Goal: Contribute content: Add original content to the website for others to see

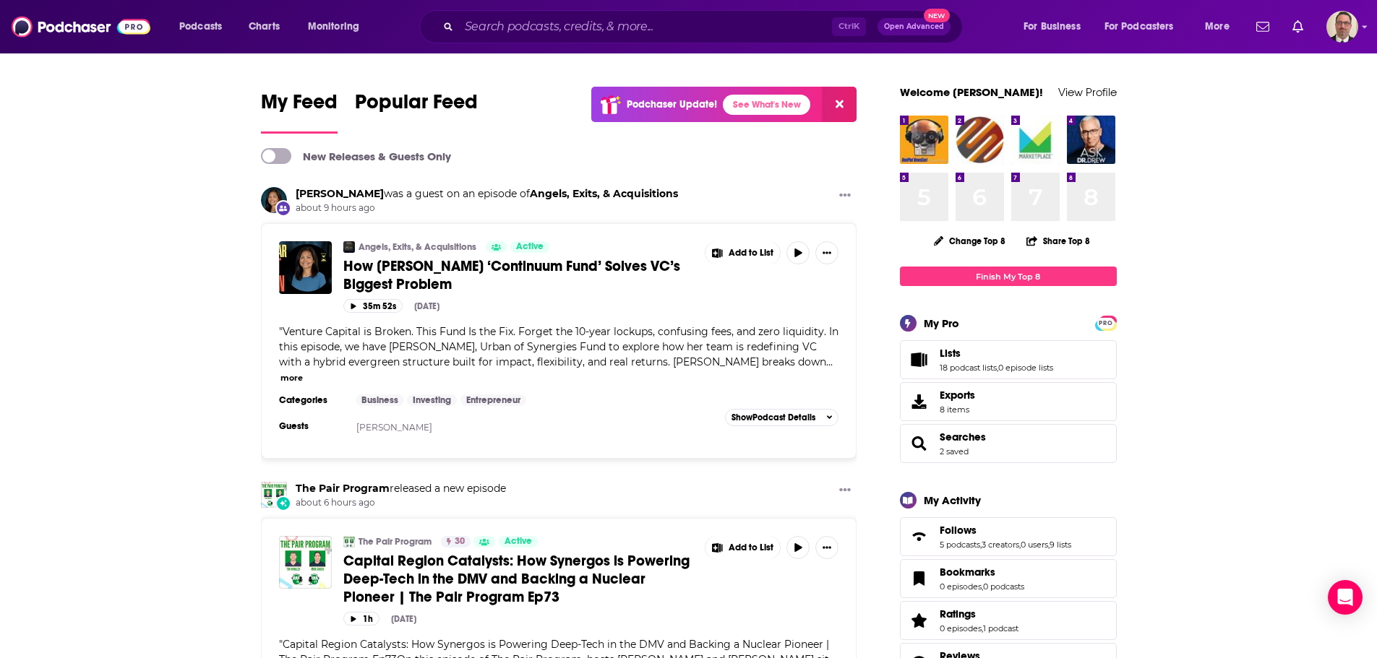
click at [506, 42] on div "Ctrl K Open Advanced New" at bounding box center [691, 26] width 544 height 33
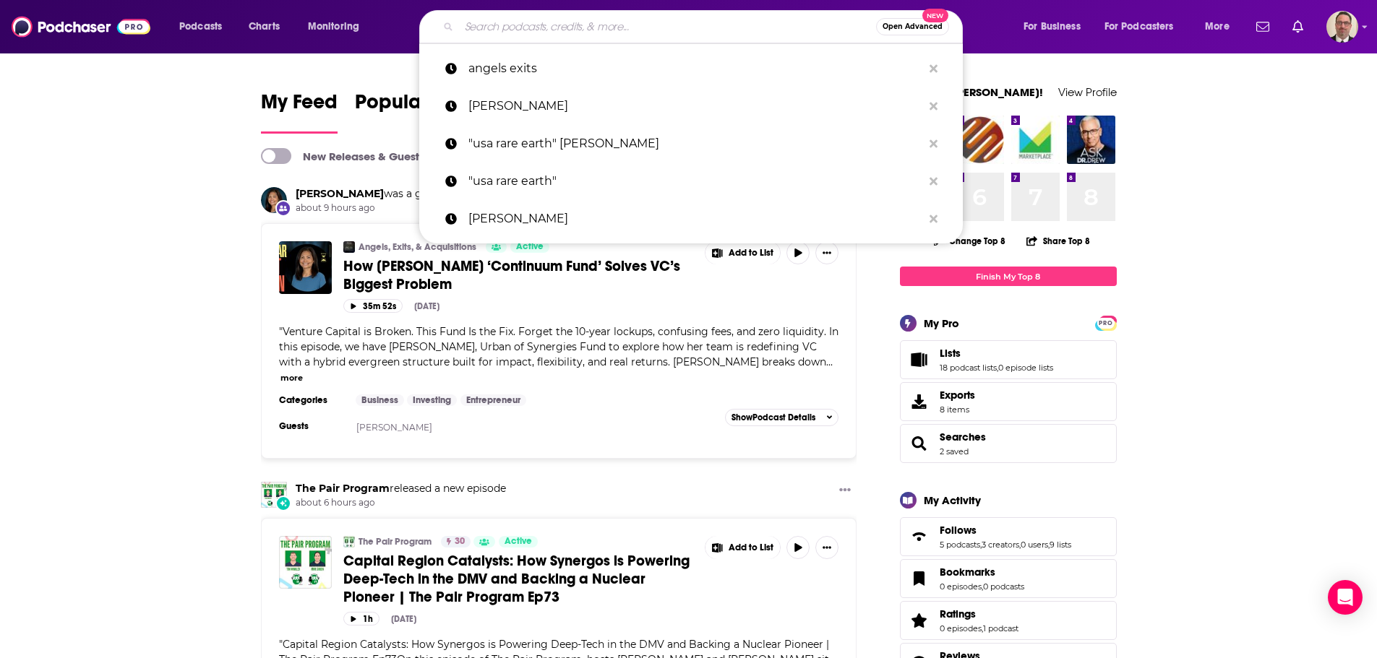
click at [510, 27] on input "Search podcasts, credits, & more..." at bounding box center [667, 26] width 417 height 23
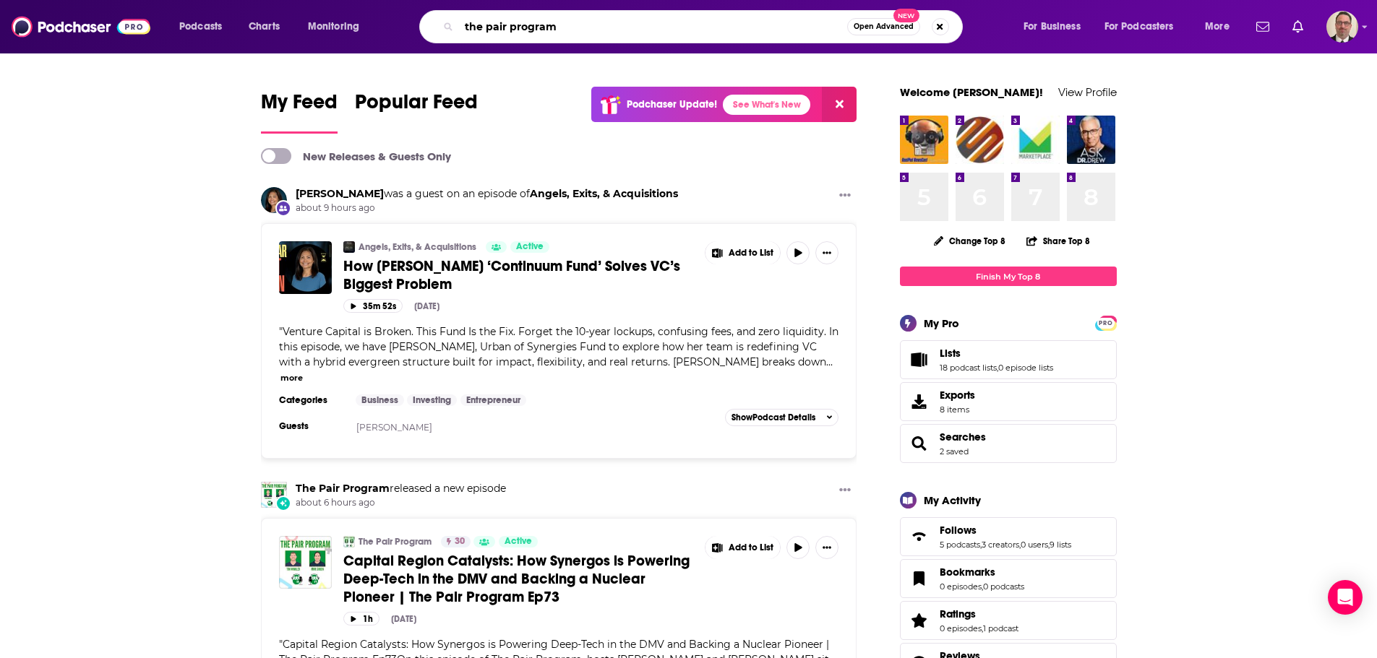
type input "the pair program"
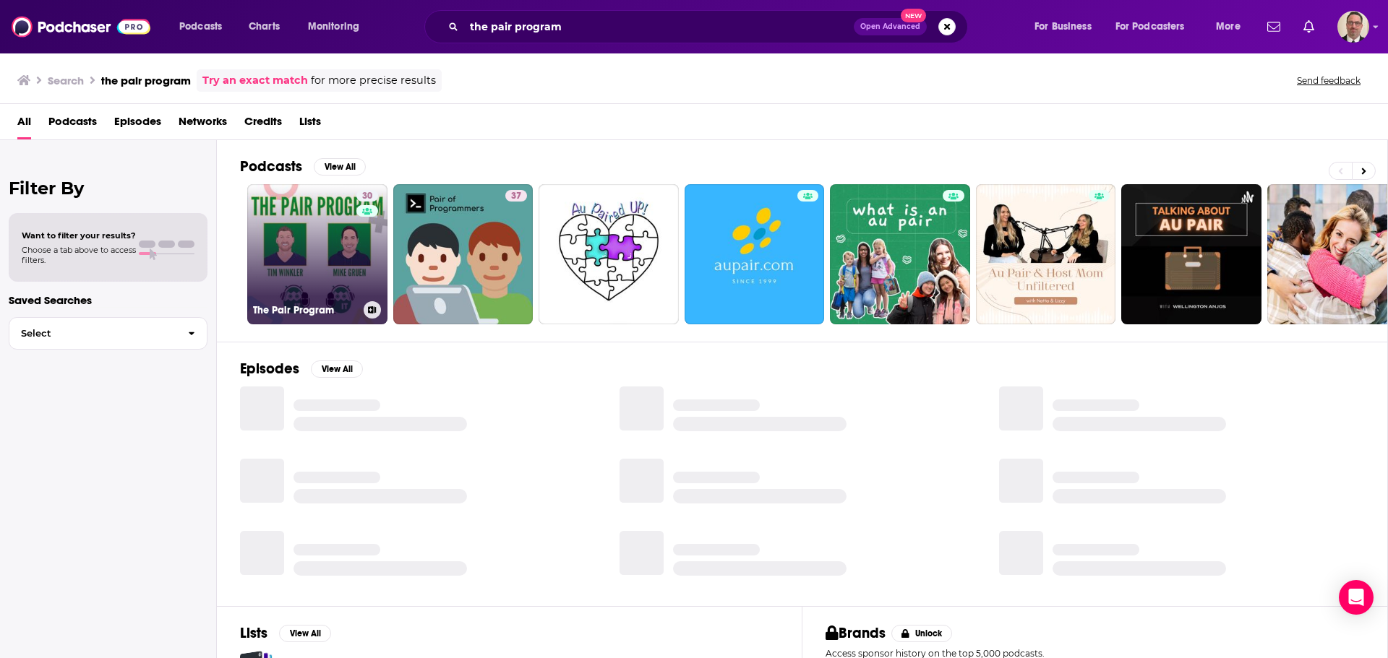
click at [310, 233] on link "30 The Pair Program" at bounding box center [317, 254] width 140 height 140
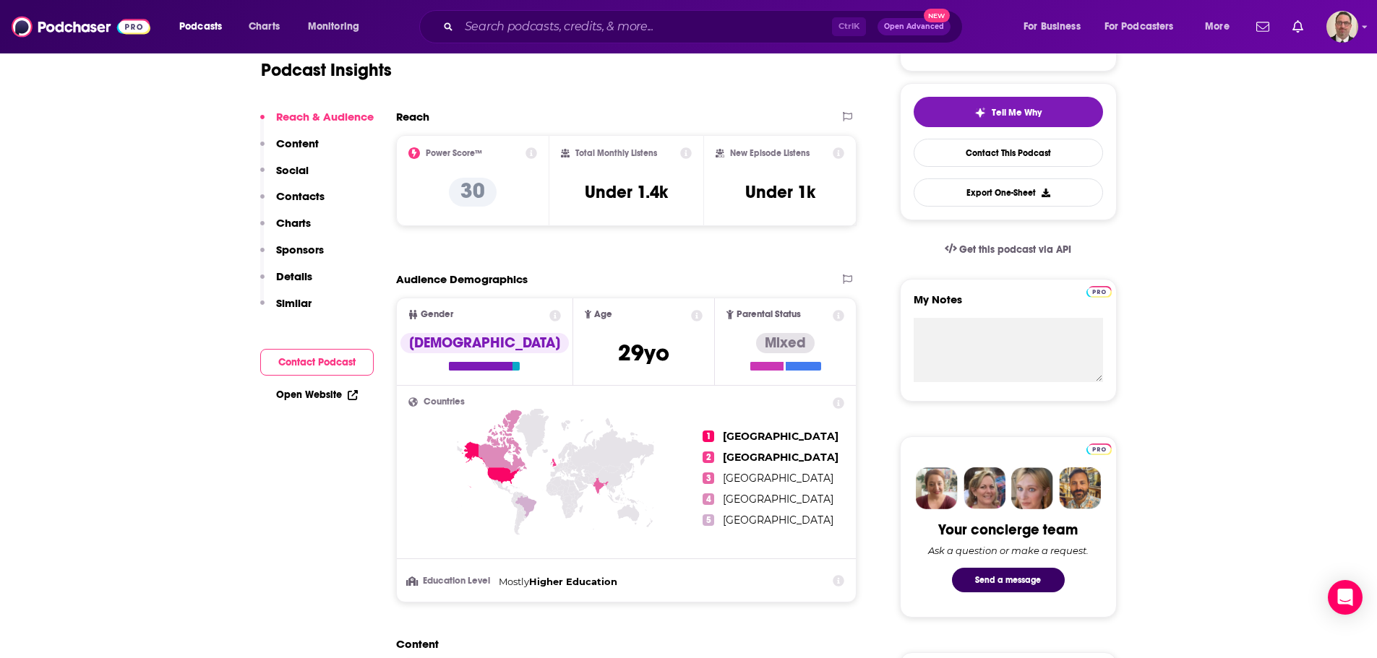
scroll to position [145, 0]
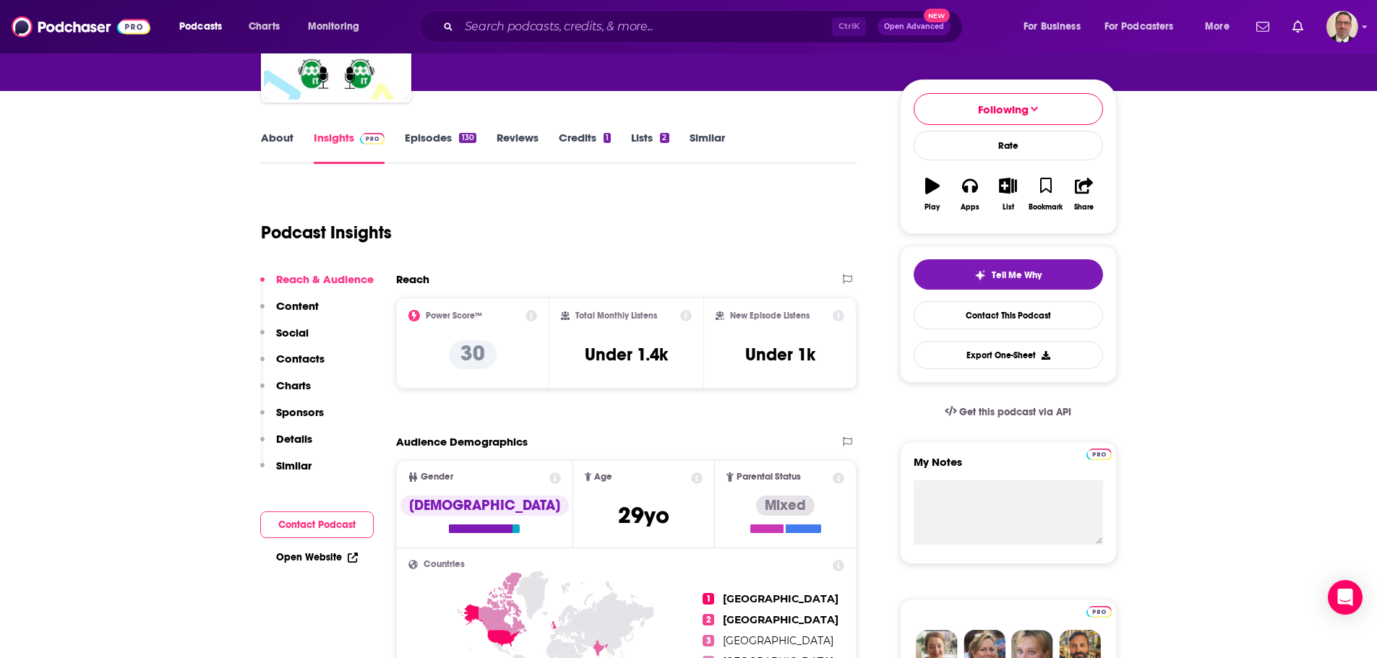
click at [434, 144] on link "Episodes 130" at bounding box center [440, 147] width 71 height 33
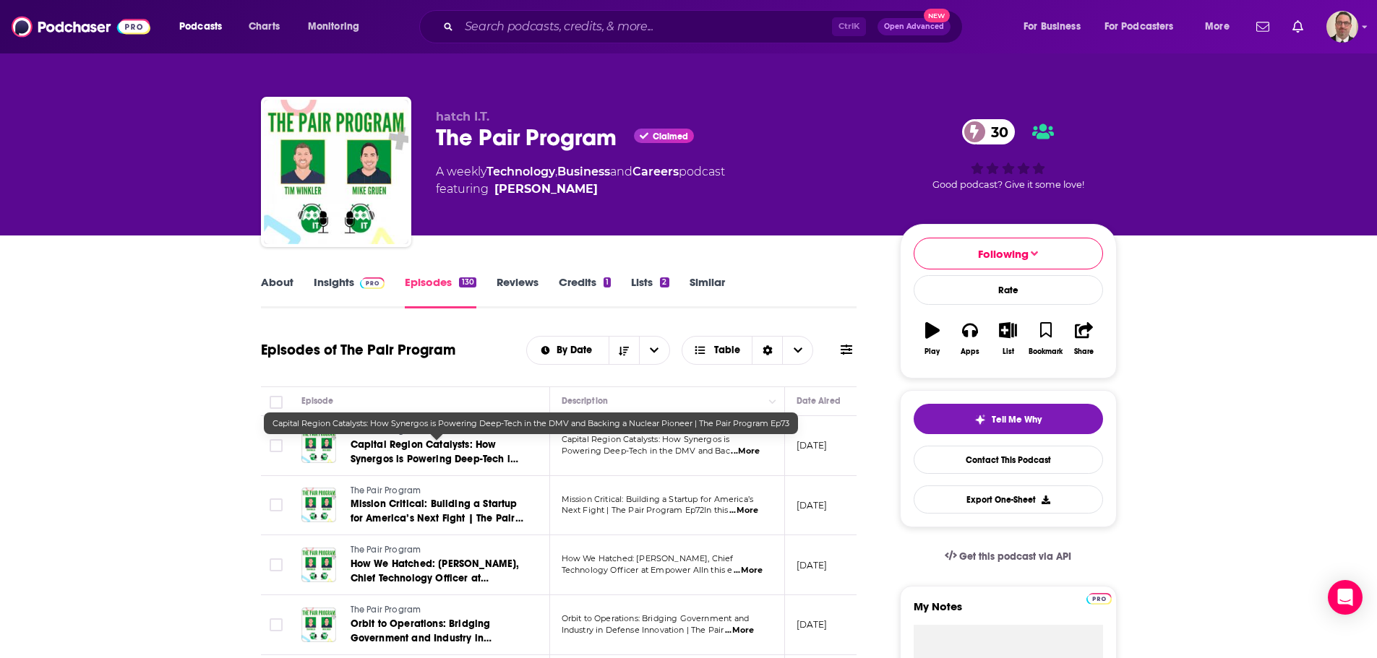
click at [450, 451] on span "Capital Region Catalysts: How Synergos is Powering Deep-Tech in the DMV and Bac…" at bounding box center [435, 467] width 168 height 56
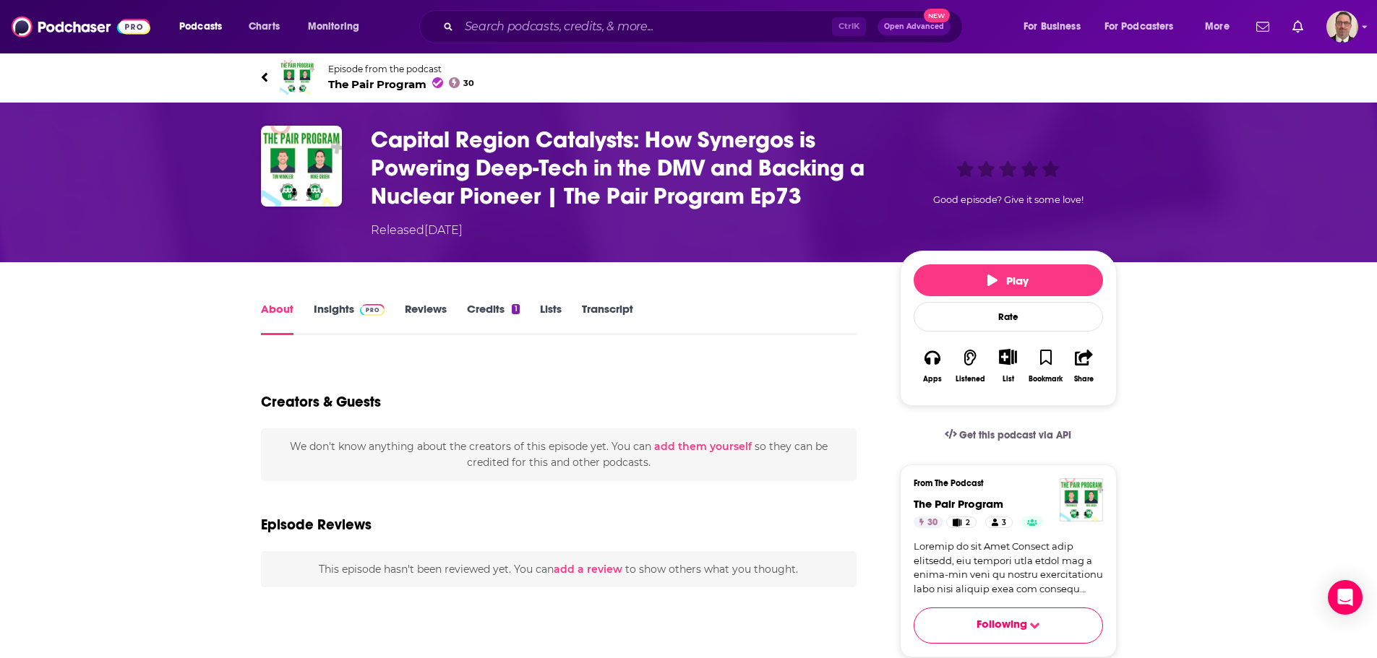
click at [672, 445] on button "add them yourself" at bounding box center [703, 447] width 98 height 12
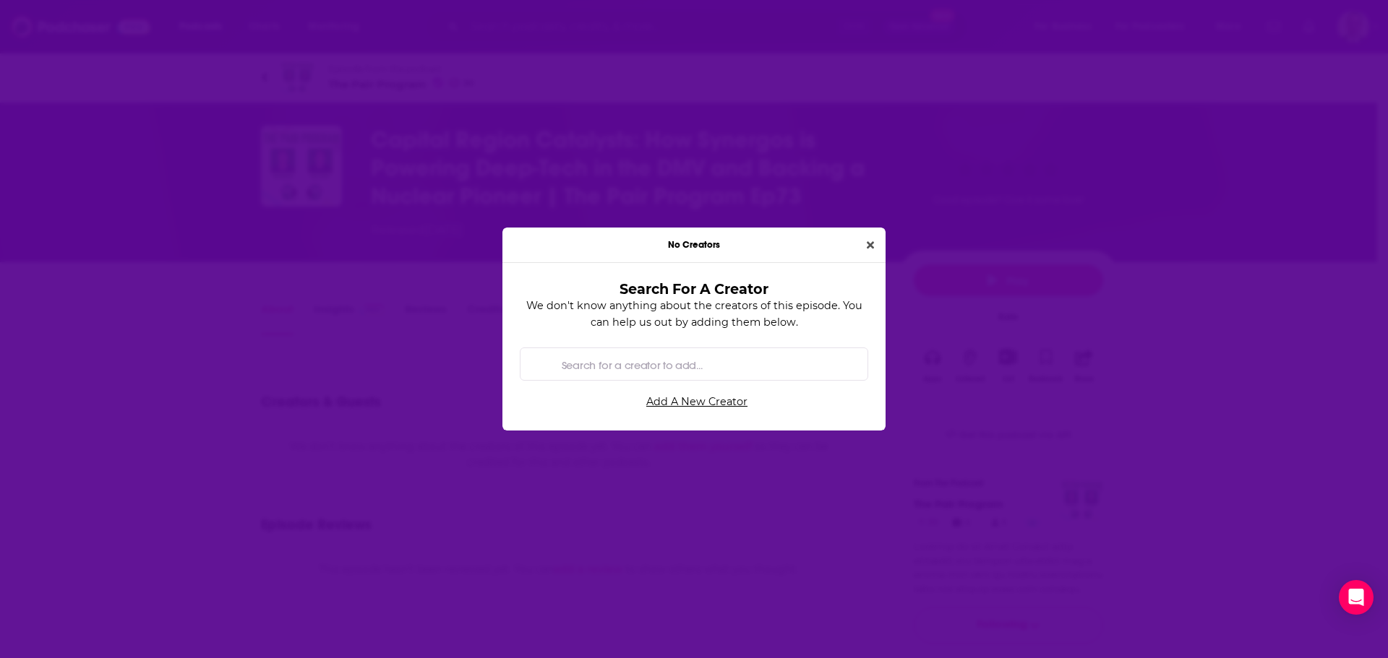
click at [550, 366] on div "Search by entity type" at bounding box center [694, 364] width 348 height 33
click at [568, 364] on input "Search for a creator to add..." at bounding box center [706, 364] width 300 height 33
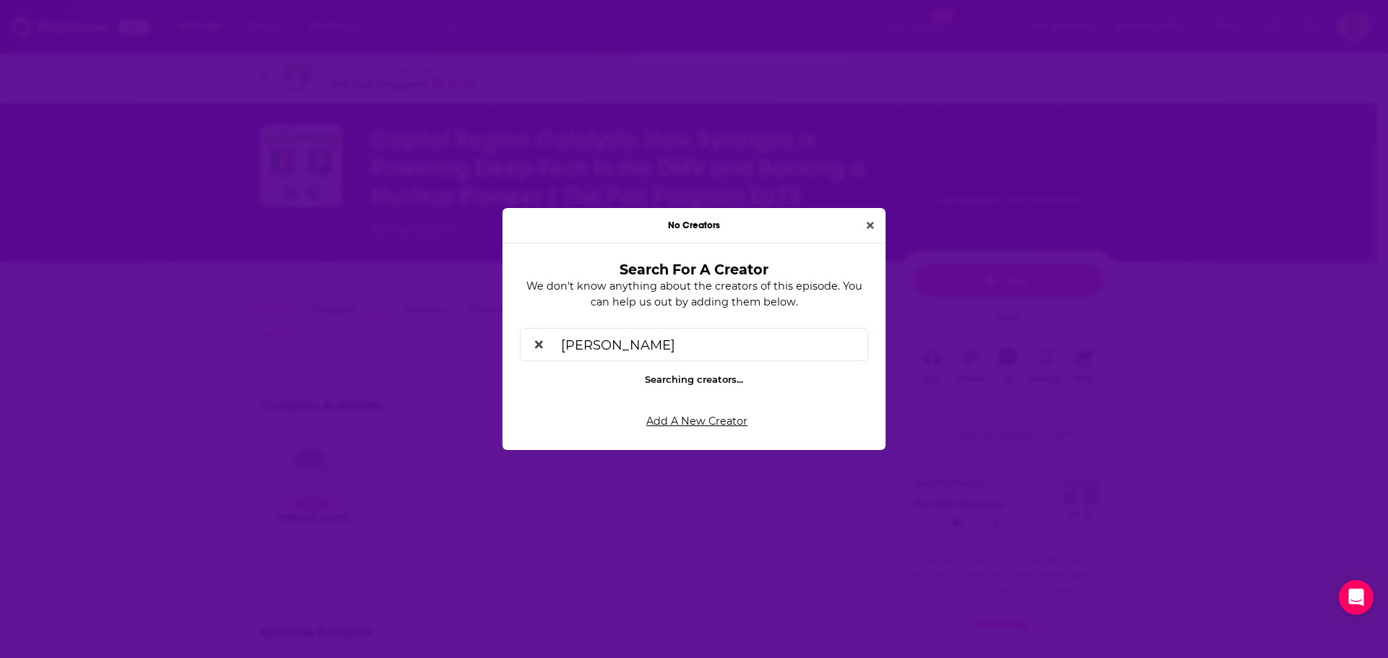
type input "michelle urben"
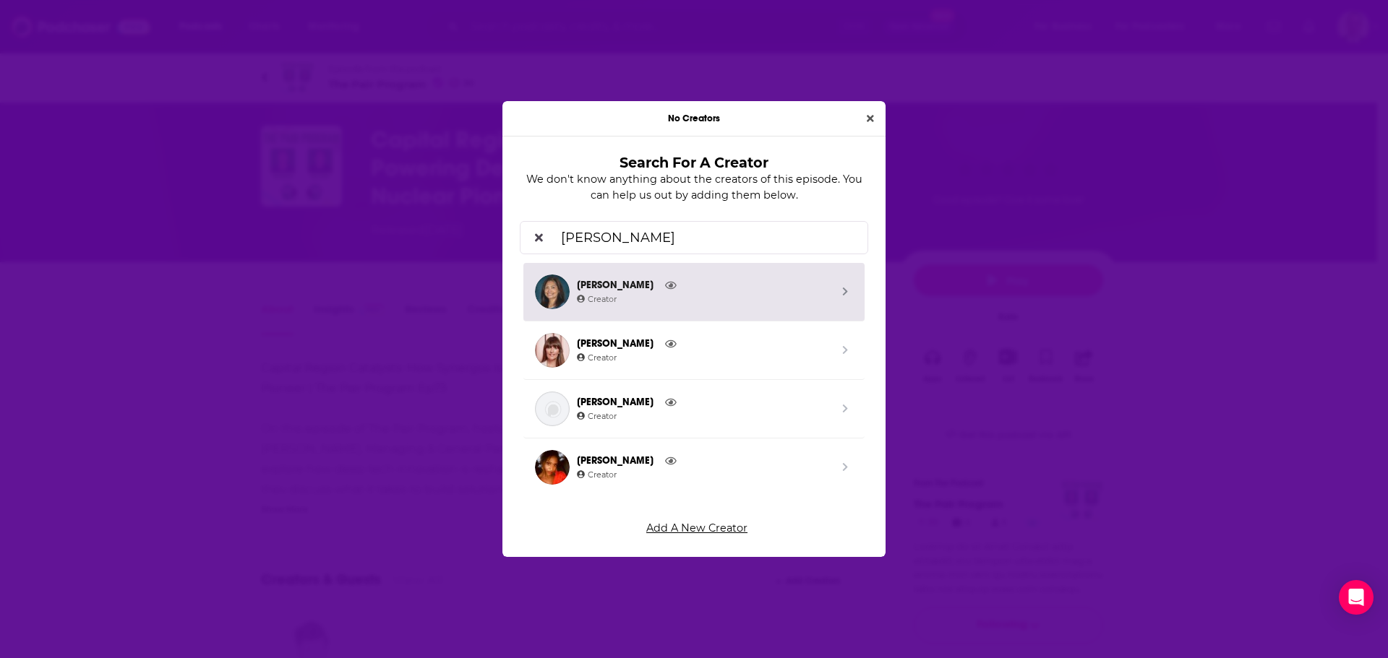
click at [622, 299] on span "Creator" at bounding box center [704, 299] width 254 height 13
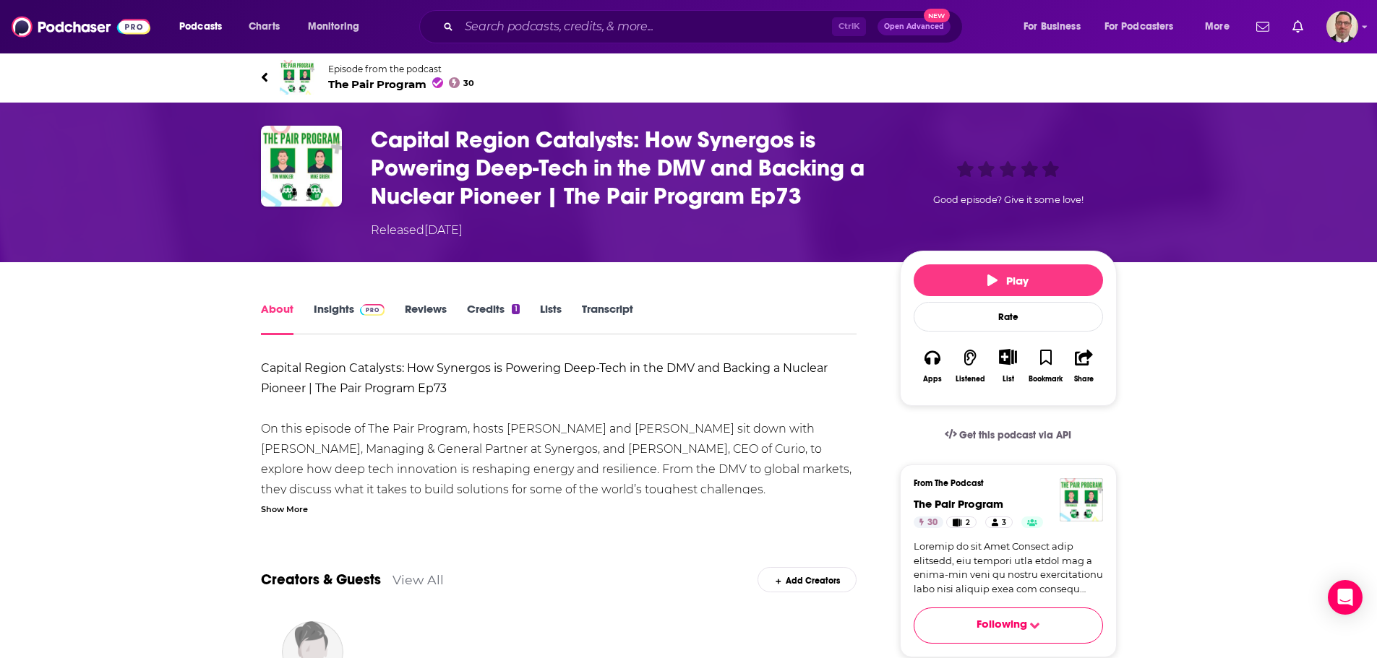
click at [657, 140] on h1 "Capital Region Catalysts: How Synergos is Powering Deep-Tech in the DMV and Bac…" at bounding box center [624, 168] width 506 height 85
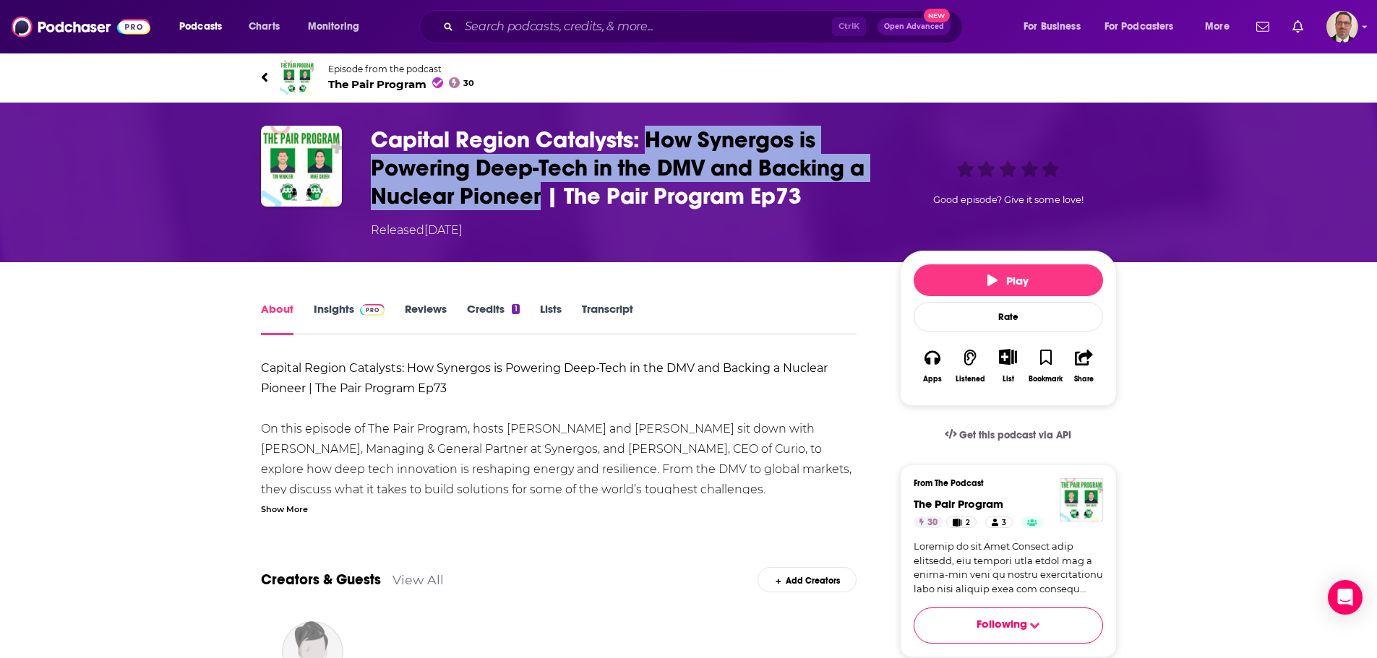
drag, startPoint x: 650, startPoint y: 140, endPoint x: 541, endPoint y: 197, distance: 122.2
click at [541, 197] on h1 "Capital Region Catalysts: How Synergos is Powering Deep-Tech in the DMV and Bac…" at bounding box center [624, 168] width 506 height 85
copy h1 "How Synergos is Powering Deep-Tech in the DMV and Backing a Nuclear Pioneer"
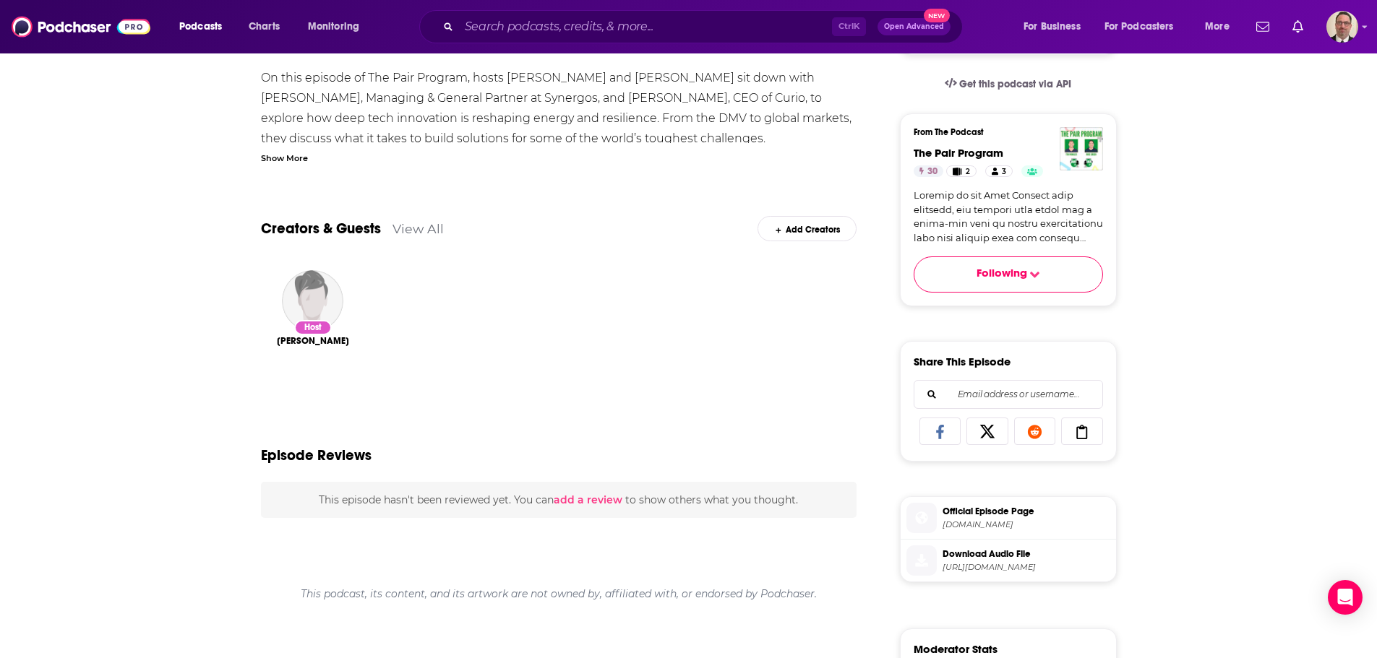
scroll to position [434, 0]
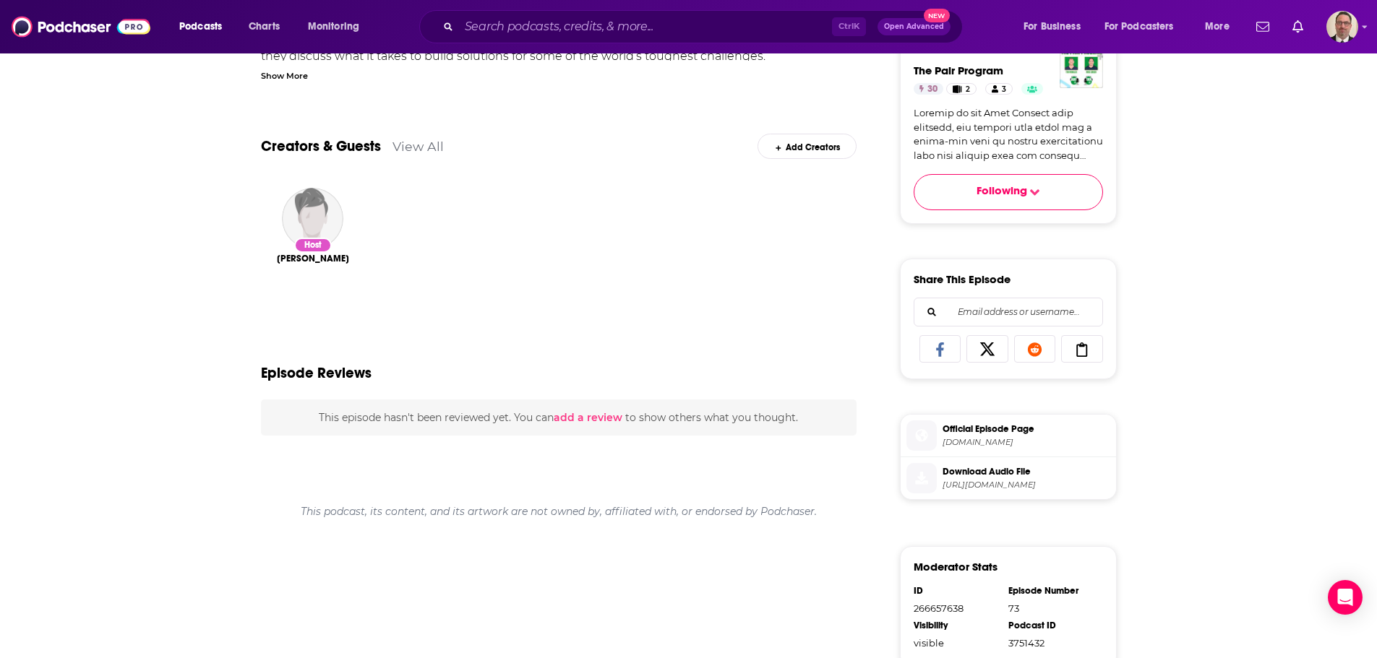
click at [798, 142] on div "Add Creators" at bounding box center [807, 146] width 99 height 25
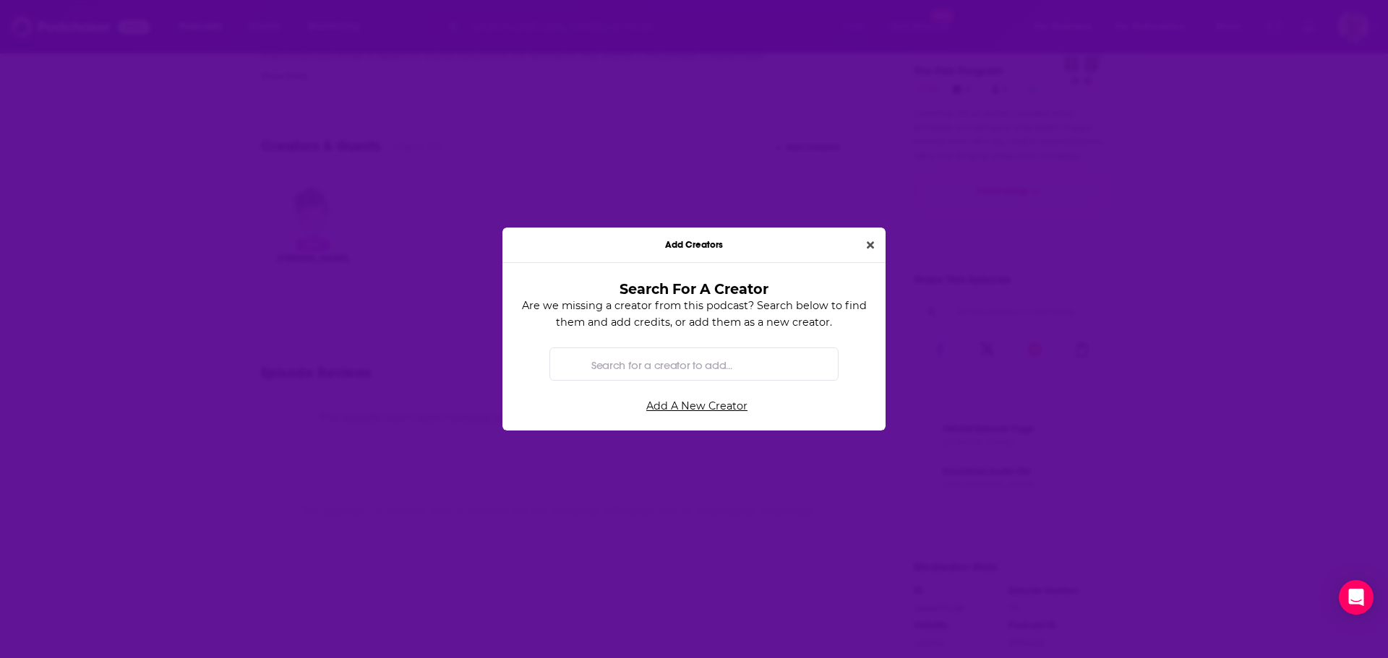
click at [684, 367] on input "Search for a creator to add..." at bounding box center [705, 364] width 241 height 33
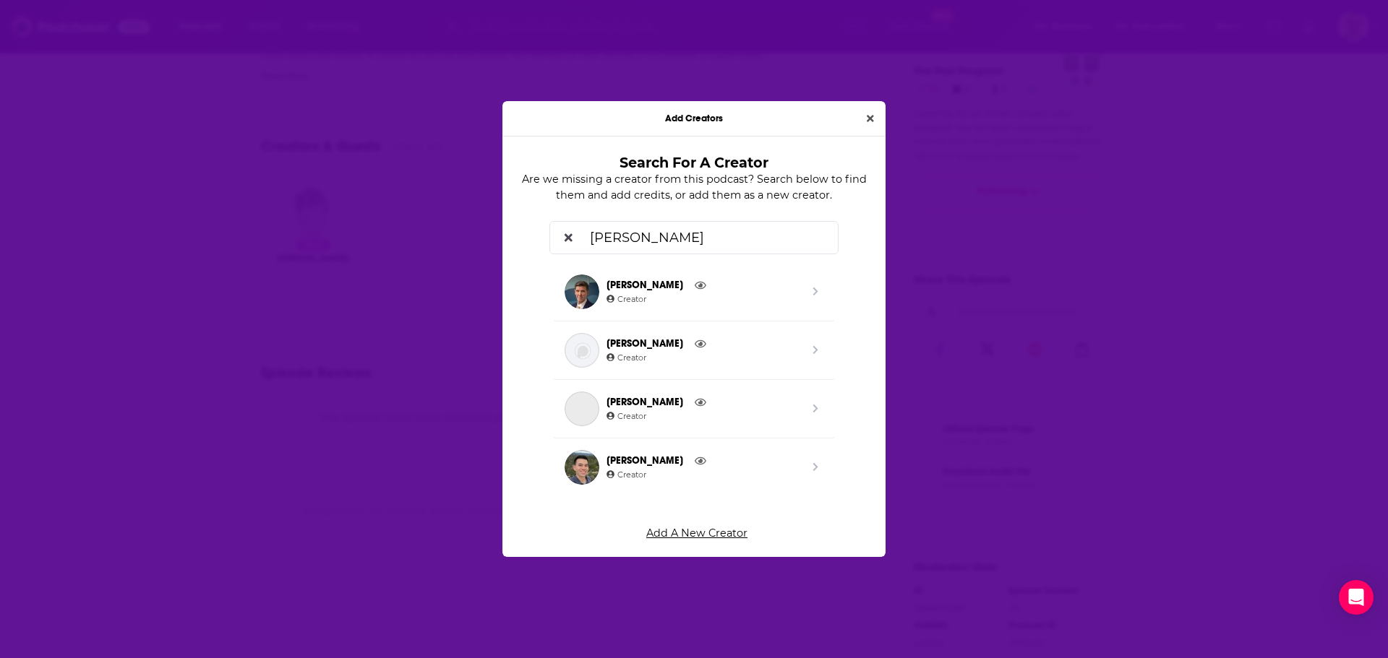
type input "ed mcginnis"
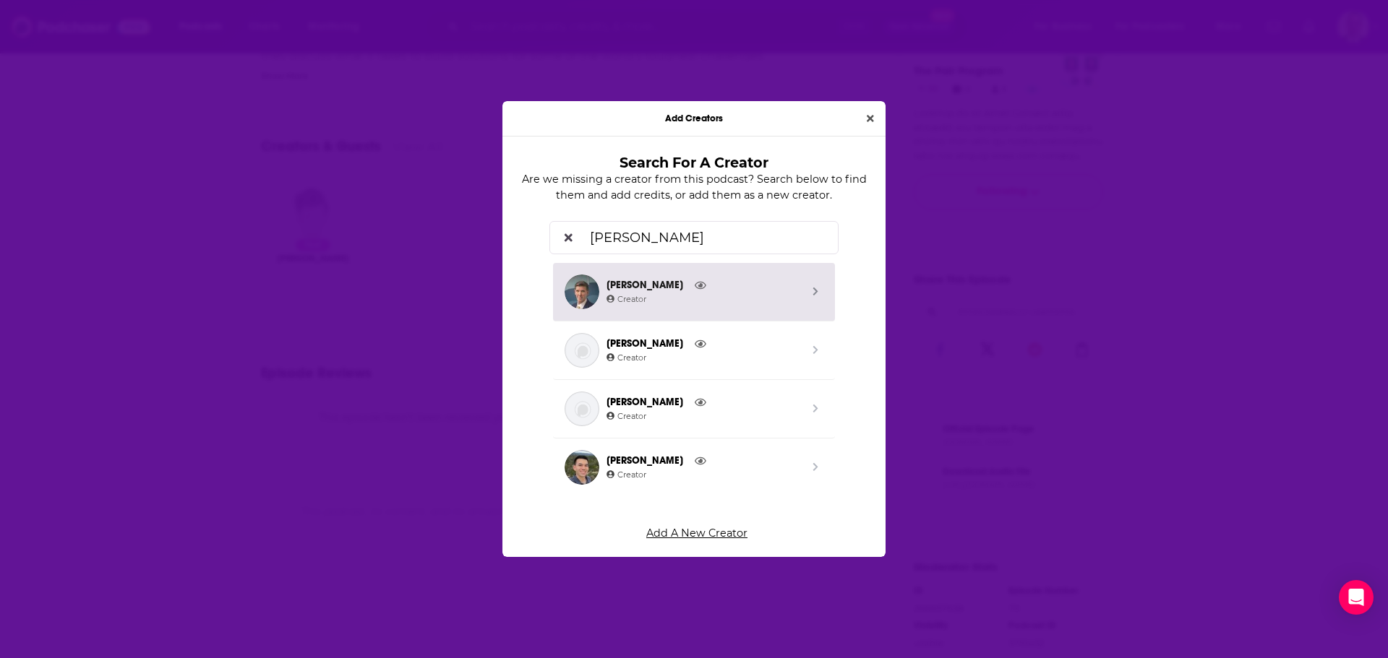
click at [664, 291] on span "Edward McGinnis" at bounding box center [703, 286] width 194 height 16
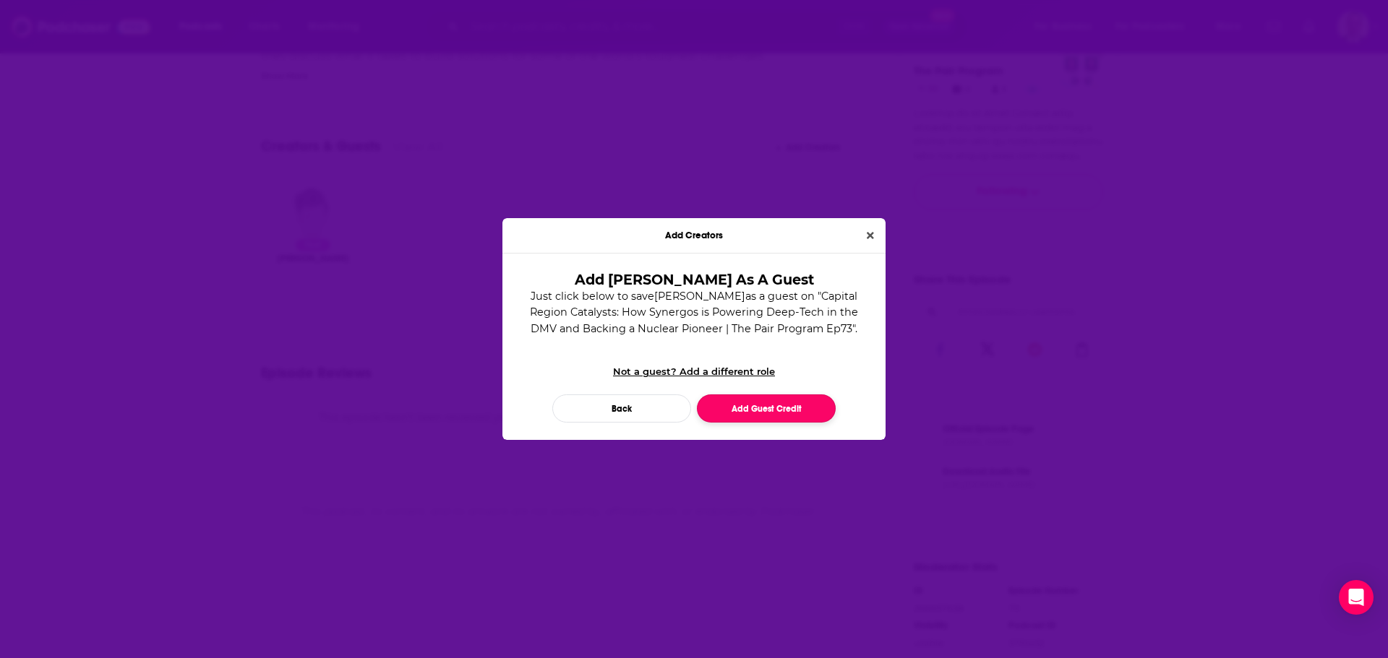
click at [737, 403] on button "Add Guest Credit" at bounding box center [766, 409] width 139 height 28
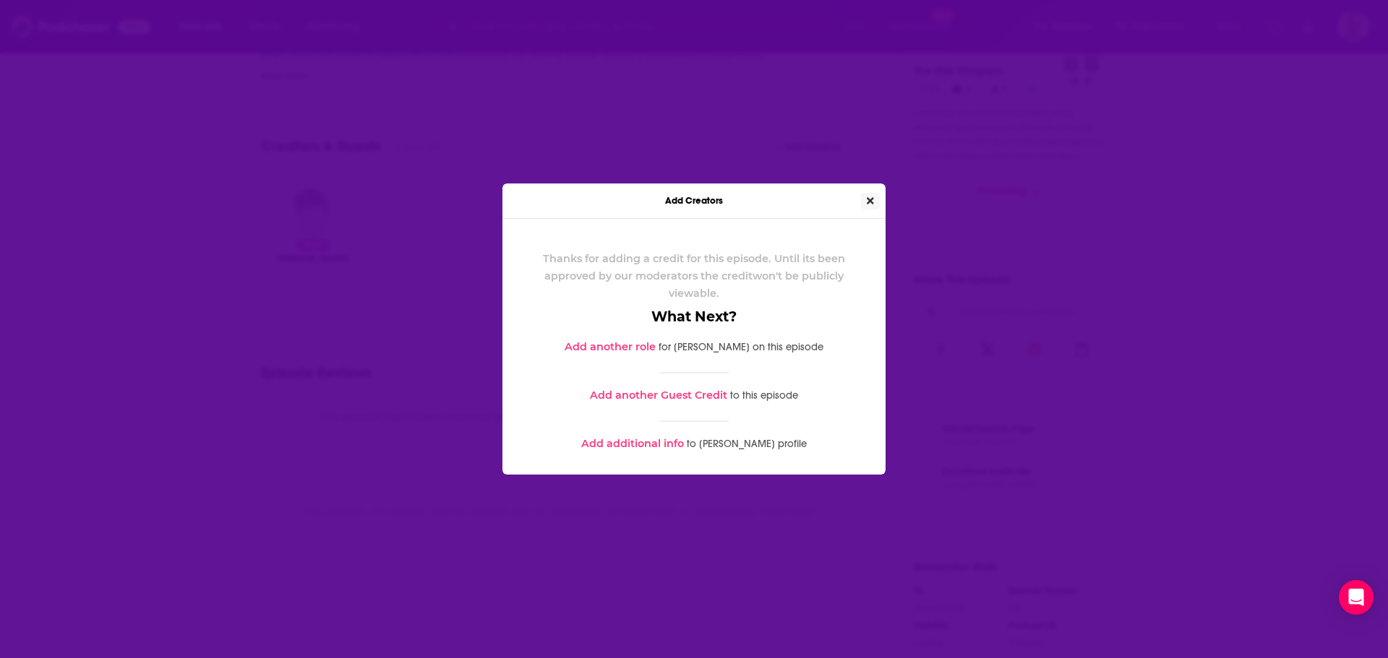
click at [864, 205] on button "Close" at bounding box center [870, 201] width 19 height 17
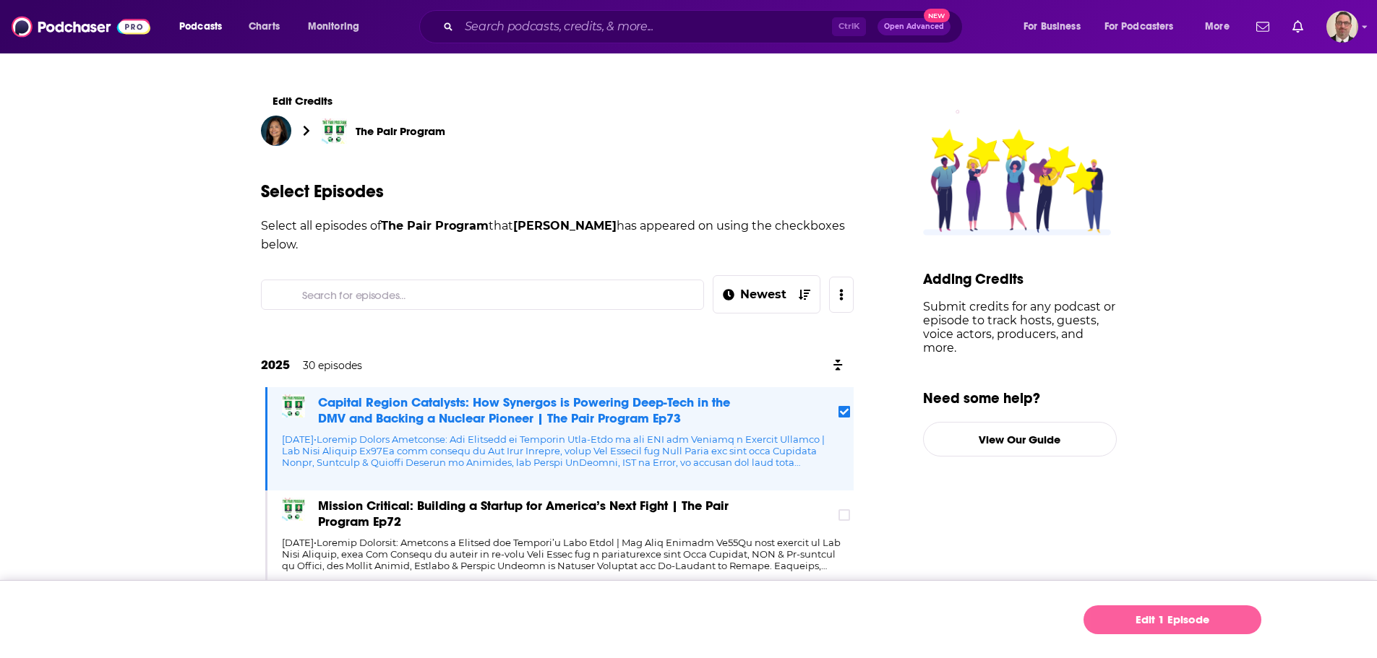
click at [1143, 618] on link "Edit 1 Episode" at bounding box center [1173, 620] width 178 height 29
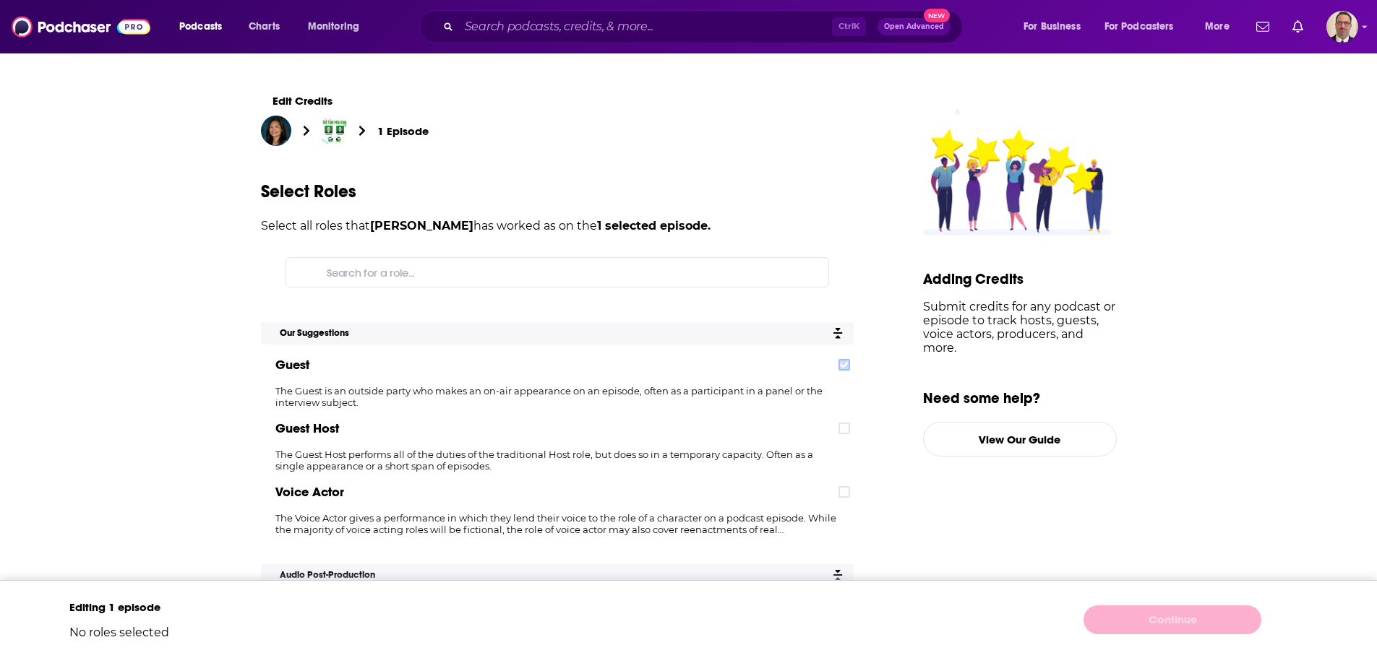
click at [848, 369] on label at bounding box center [844, 365] width 12 height 12
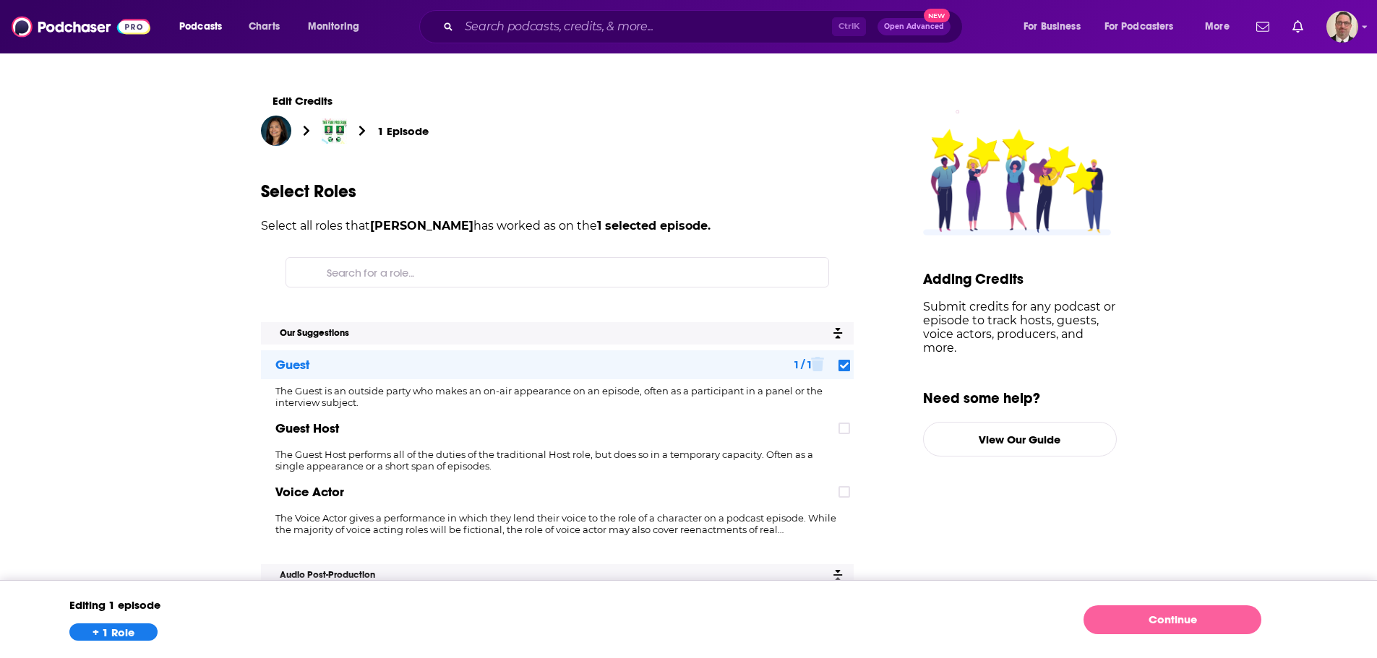
click at [1151, 622] on link "Continue" at bounding box center [1173, 620] width 178 height 29
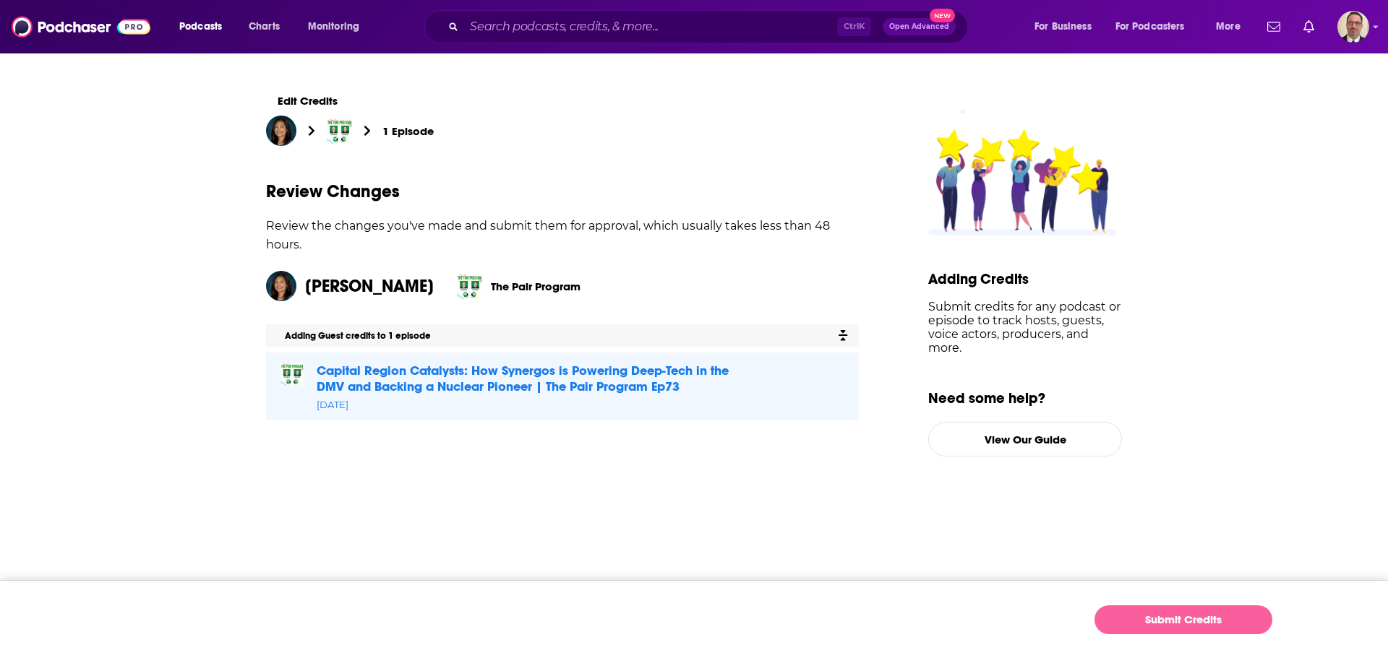
click at [1144, 619] on button "Submit Credits" at bounding box center [1183, 620] width 178 height 29
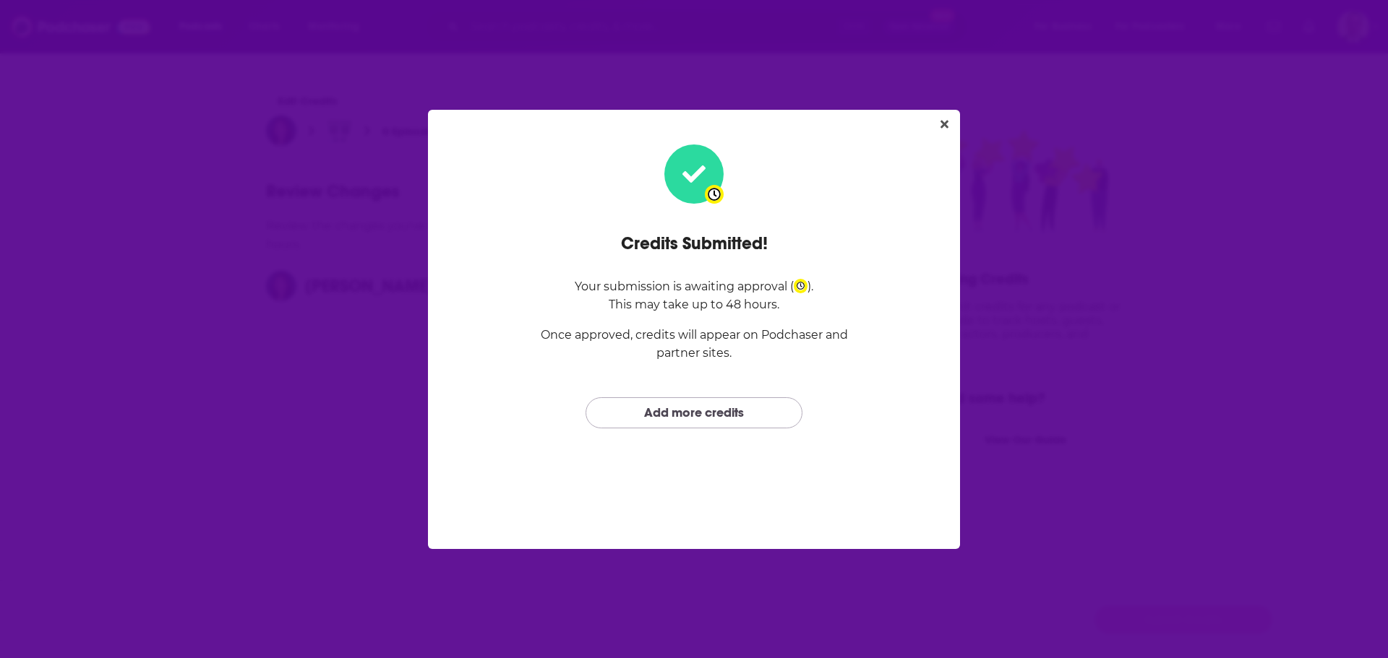
click at [730, 421] on link "Add more credits" at bounding box center [693, 413] width 217 height 31
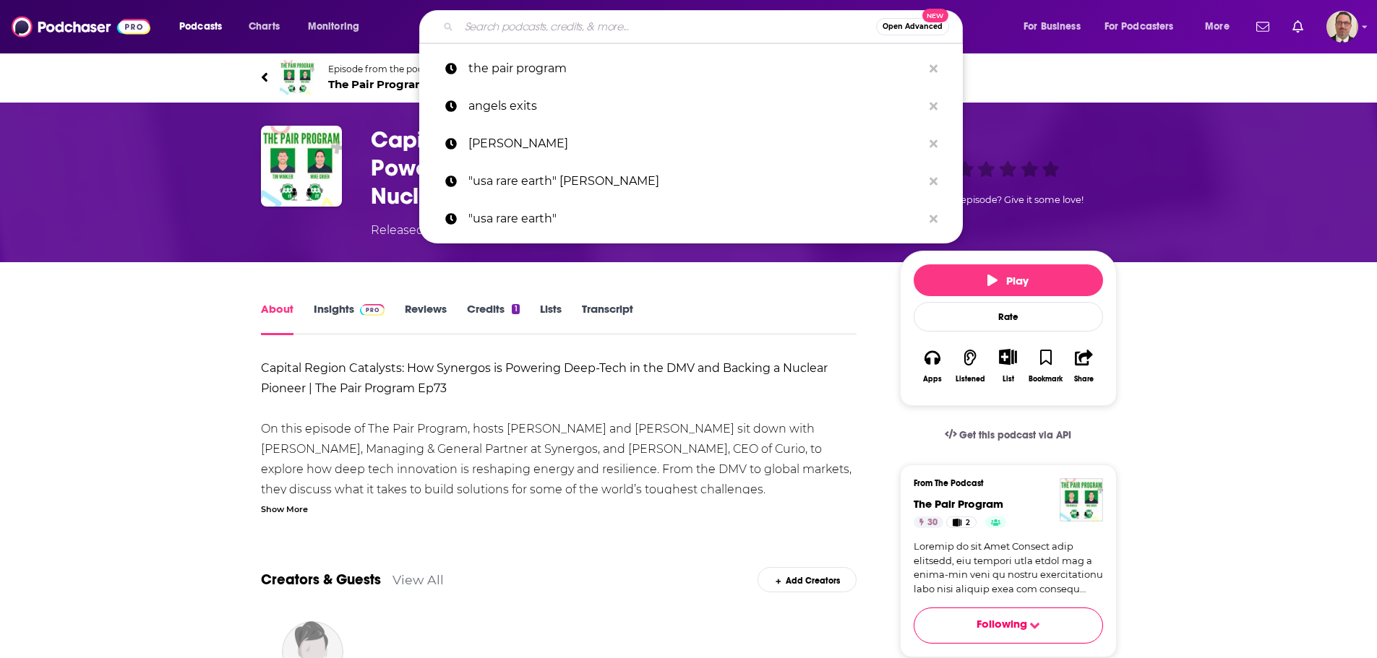
click at [523, 29] on input "Search podcasts, credits, & more..." at bounding box center [667, 26] width 417 height 23
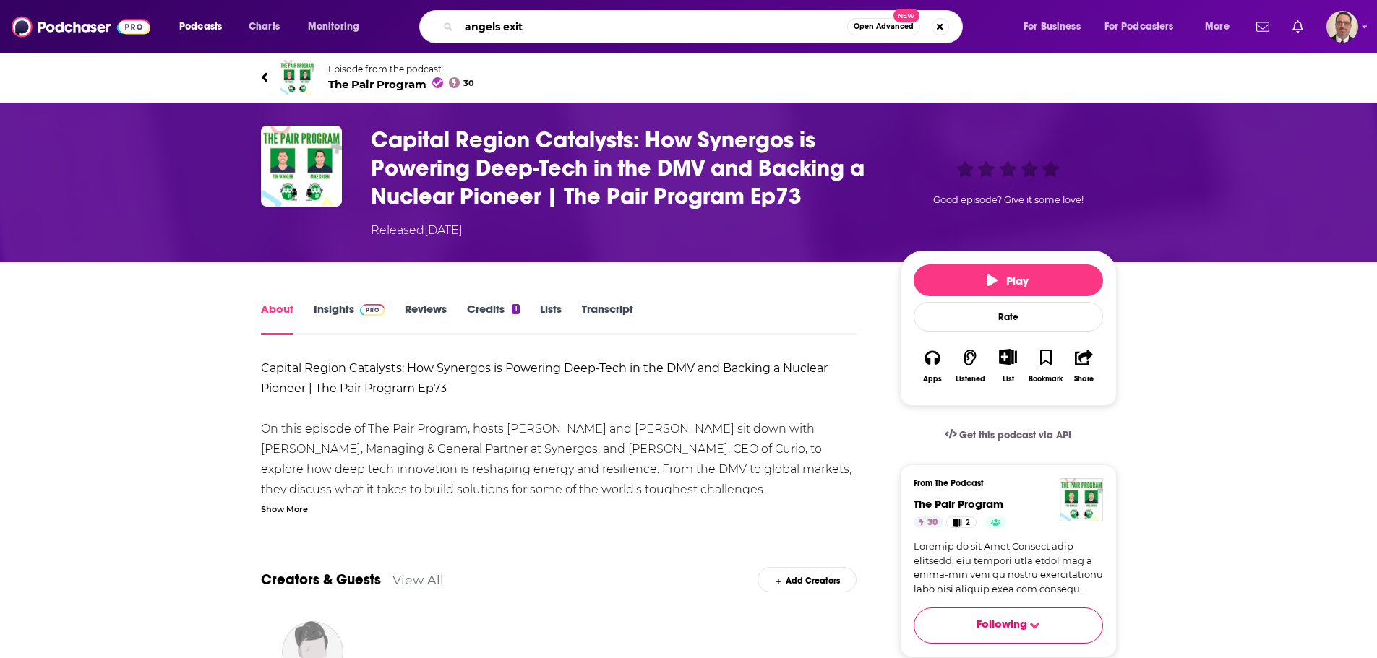
type input "angels exits"
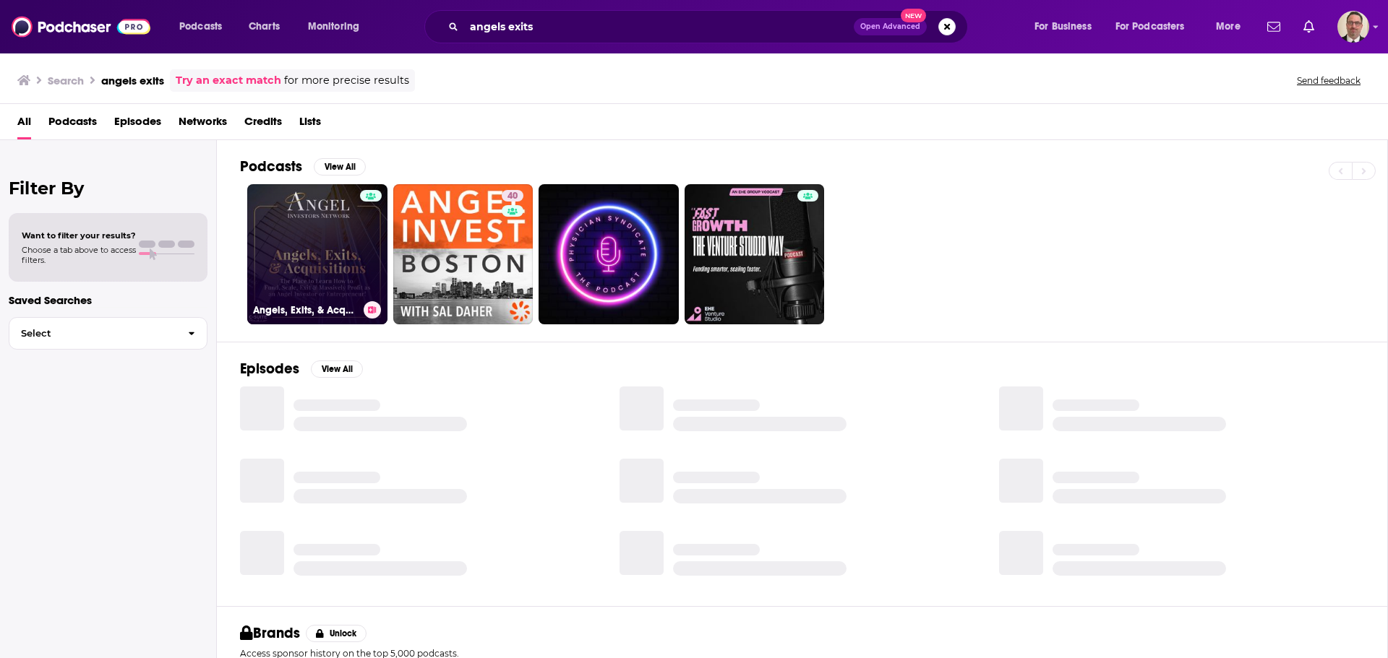
click at [345, 249] on link "Angels, Exits, & Acquisitions" at bounding box center [317, 254] width 140 height 140
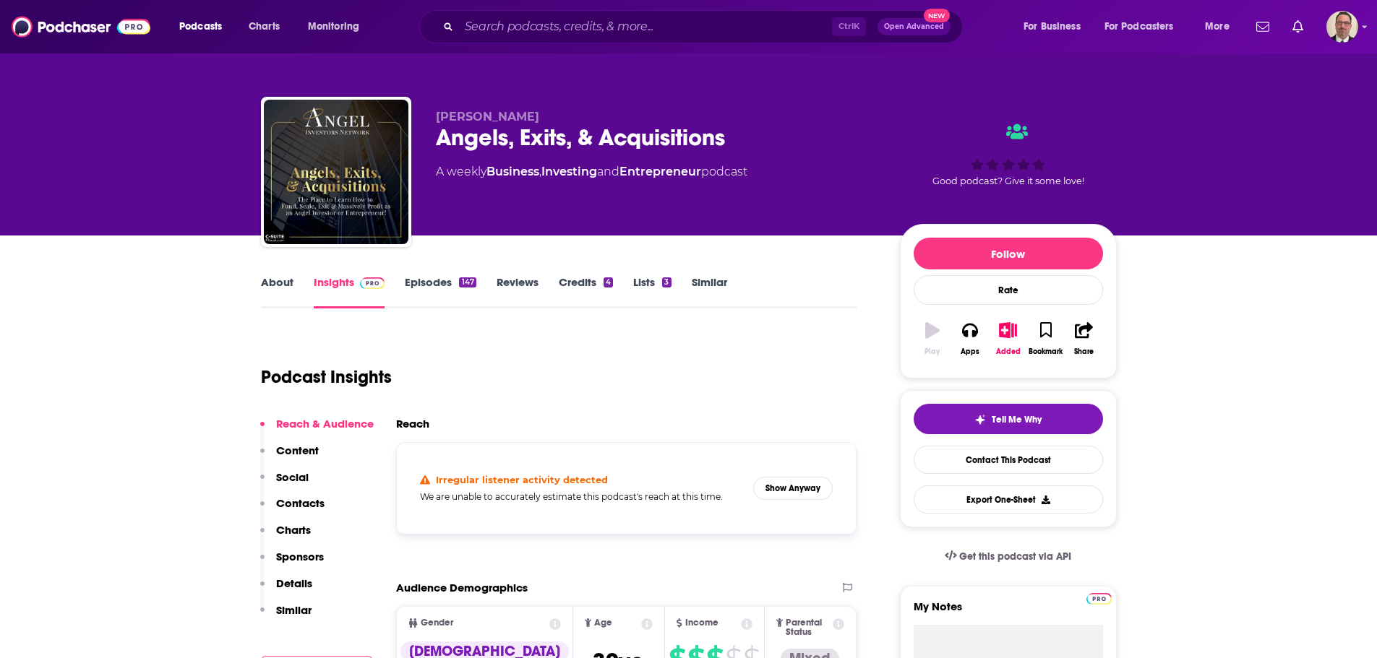
click at [428, 284] on link "Episodes 147" at bounding box center [440, 291] width 71 height 33
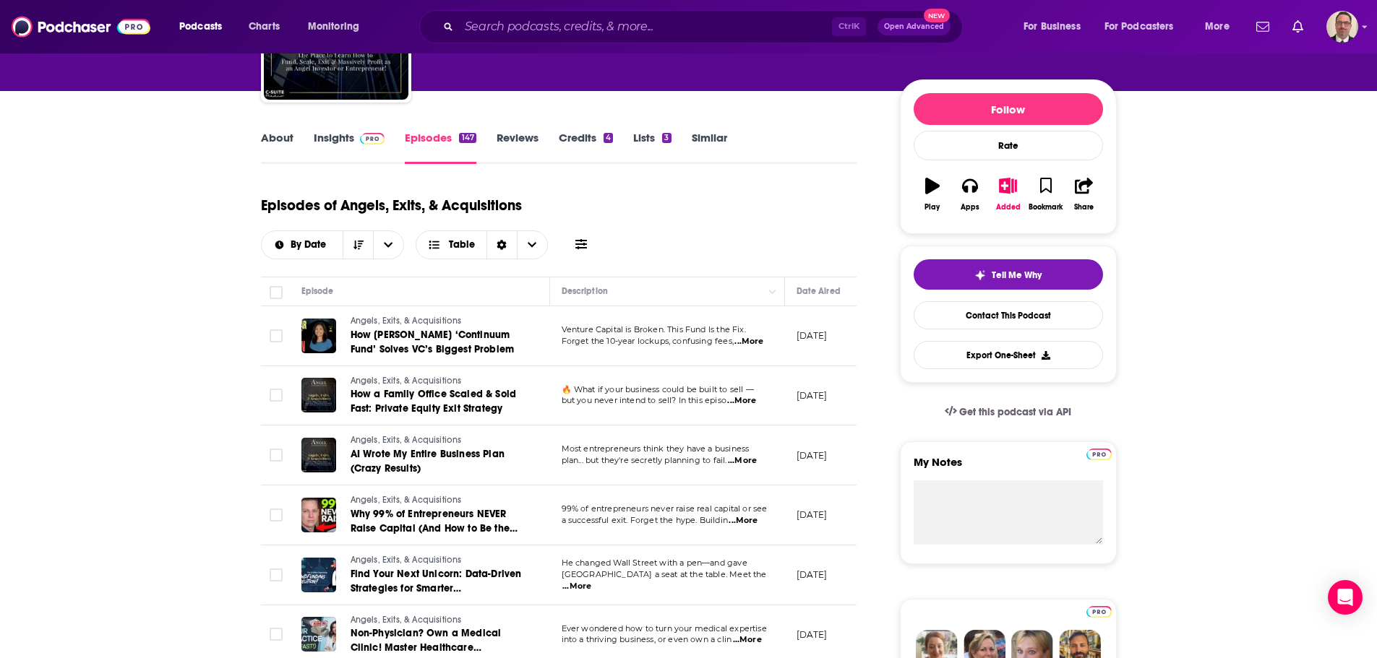
scroll to position [289, 0]
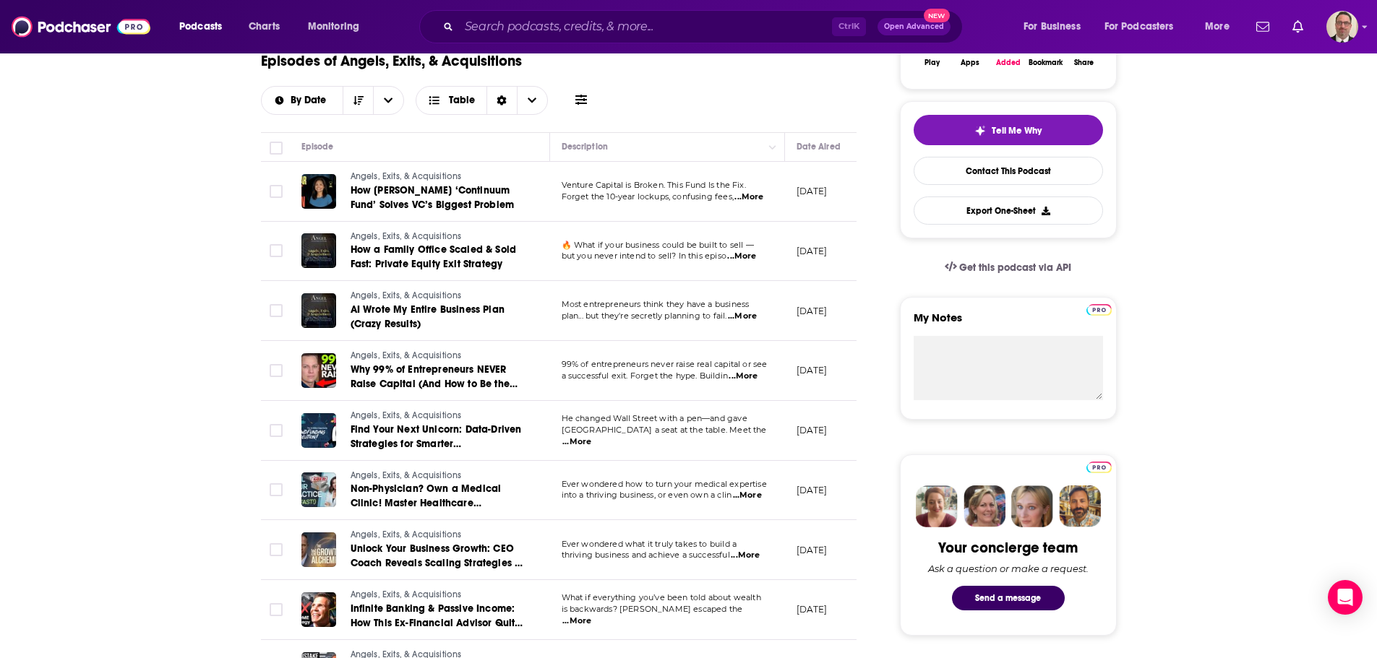
click at [760, 256] on p "but you never intend to sell? In this episo ...More" at bounding box center [667, 257] width 211 height 12
click at [747, 257] on span "...More" at bounding box center [741, 257] width 29 height 12
